Goal: Contribute content

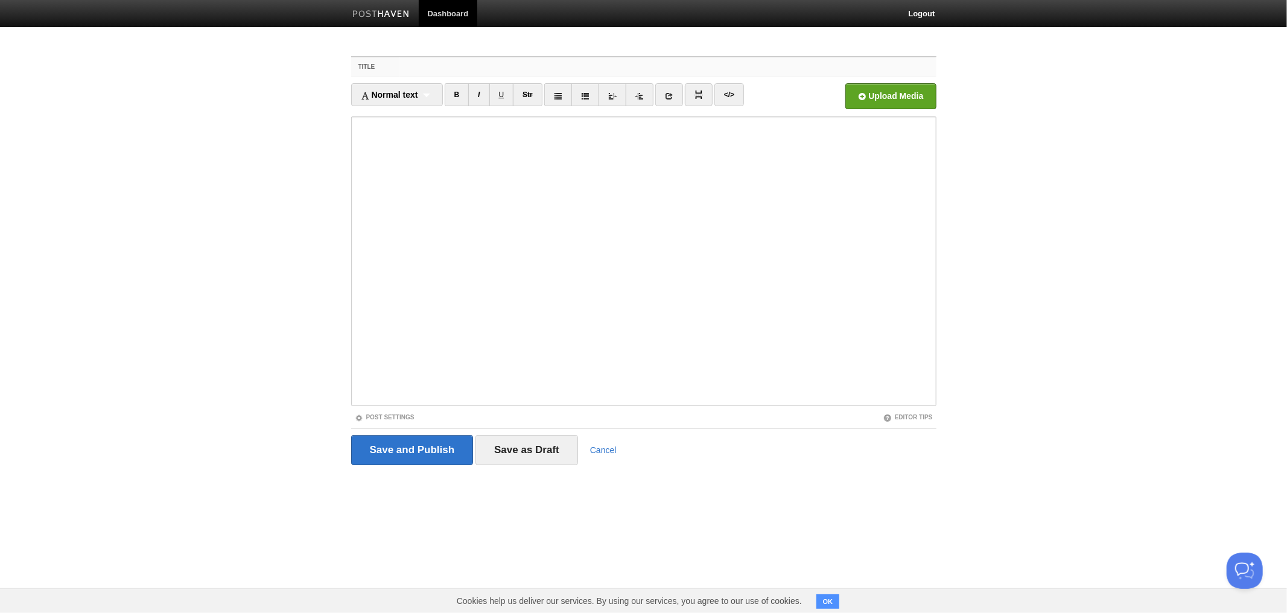
click at [455, 57] on input "Title" at bounding box center [667, 66] width 536 height 19
paste input "Jobs are not executed on Azure north europe stack"
type input "Jobs are not executed on Azure north europe stack"
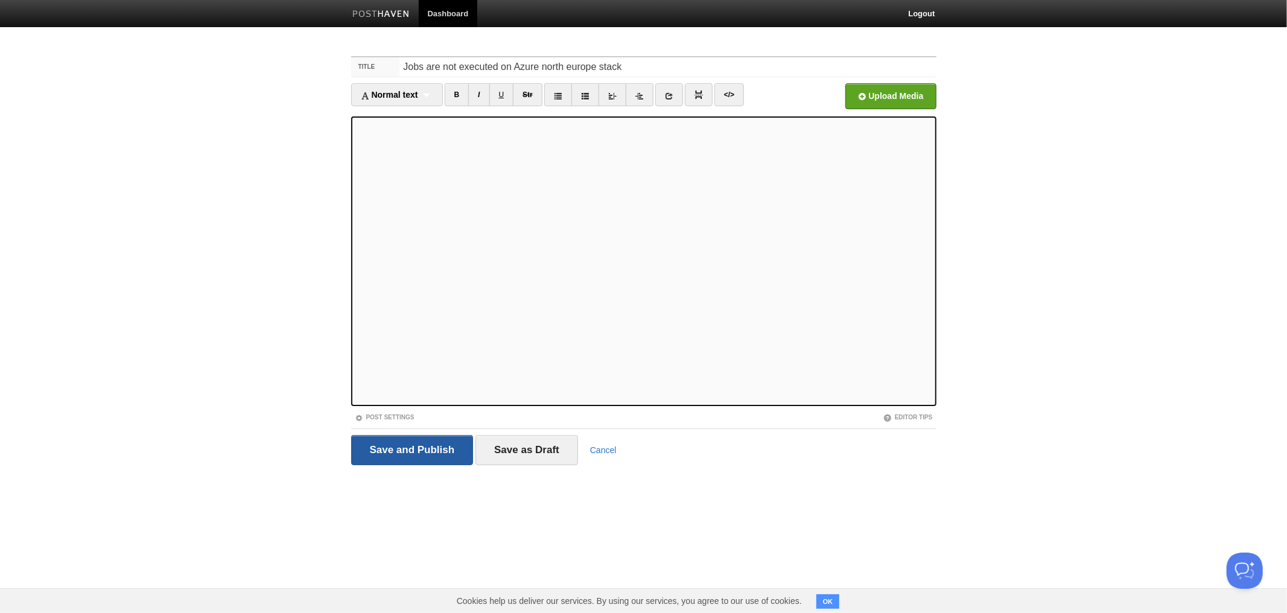
click at [449, 454] on input "Save and Publish" at bounding box center [412, 450] width 122 height 30
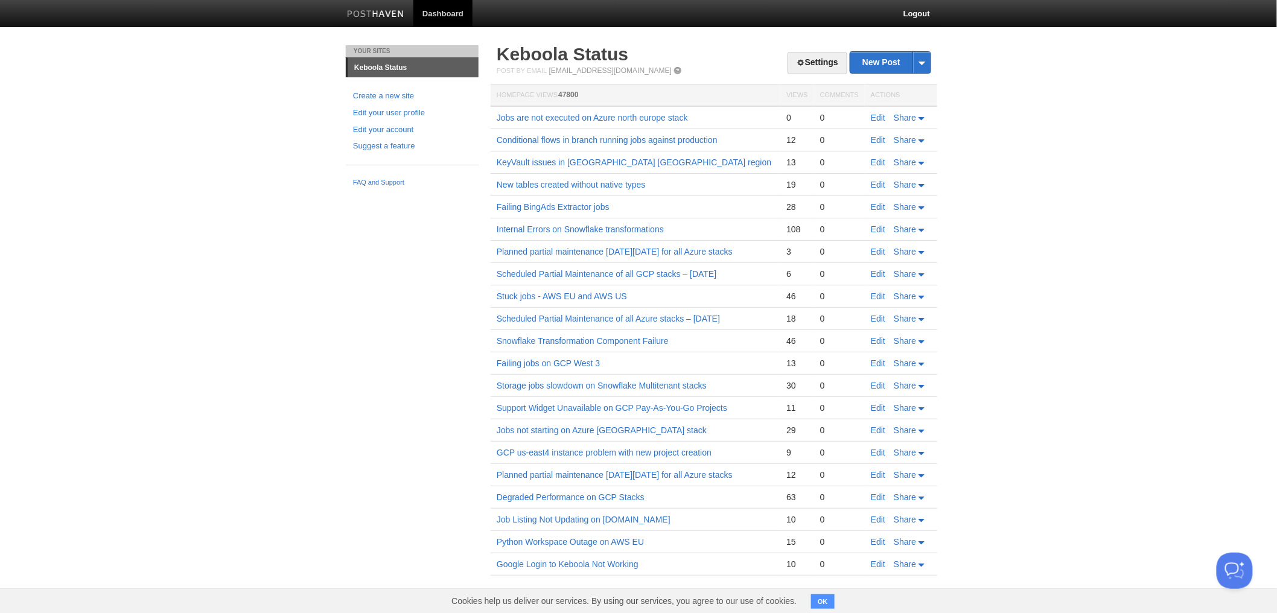
click at [389, 437] on div "Your Sites Keboola Status Create a new site Edit your user profile Edit your ac…" at bounding box center [638, 332] width 603 height 574
click at [1032, 387] on body "Dashboard Logout Post created × Your Sites Keboola Status Create a new site Edi…" at bounding box center [638, 310] width 1277 height 620
click at [560, 119] on link "Jobs are not executed on Azure north europe stack" at bounding box center [592, 118] width 191 height 10
click at [401, 446] on div "Your Sites [GEOGRAPHIC_DATA] Status Create a new site Edit your user profile Ed…" at bounding box center [638, 321] width 603 height 552
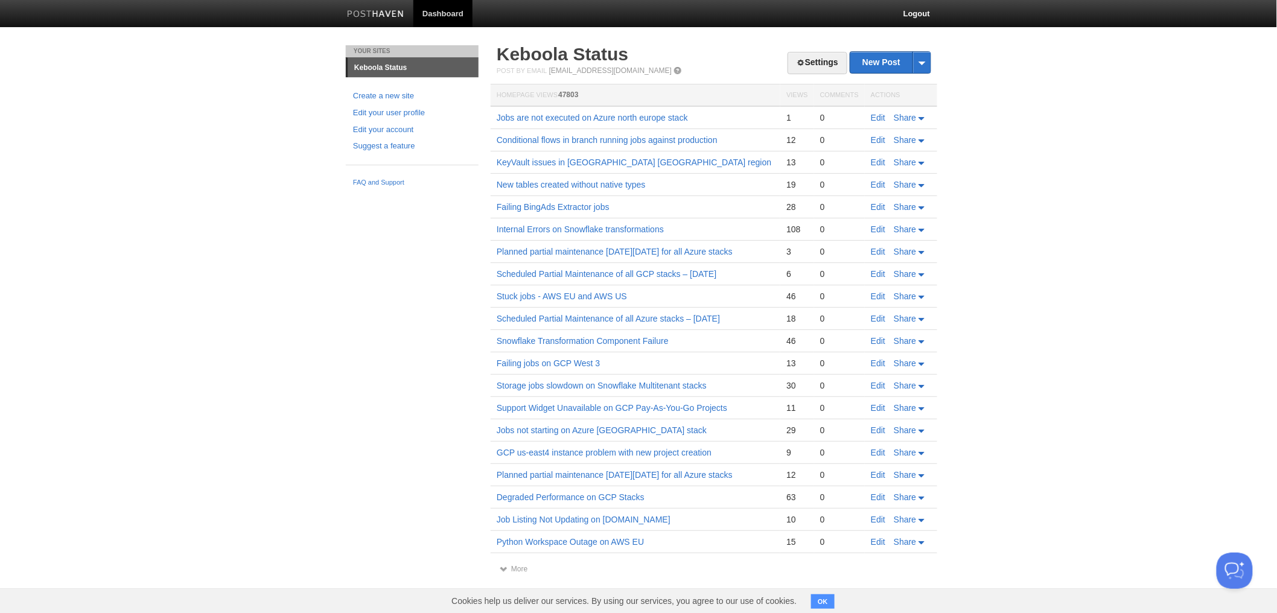
click at [401, 446] on div "Your Sites [GEOGRAPHIC_DATA] Status Create a new site Edit your user profile Ed…" at bounding box center [638, 321] width 603 height 552
